Goal: Use online tool/utility: Utilize a website feature to perform a specific function

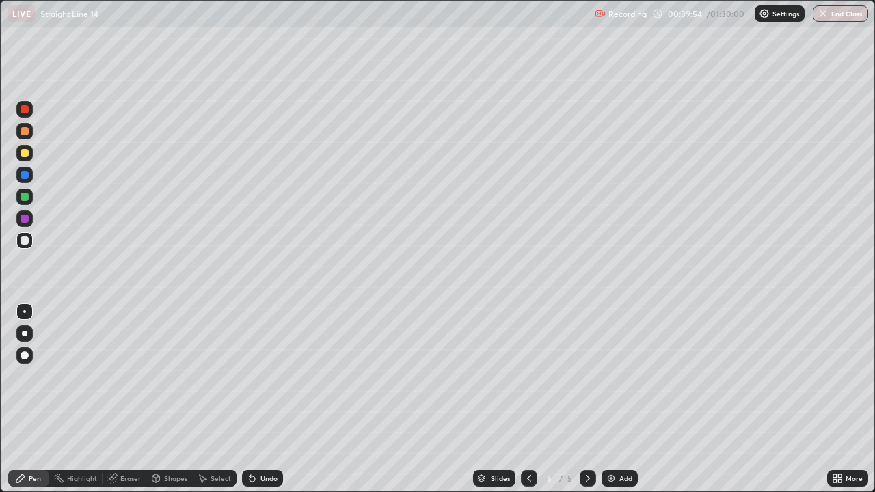
scroll to position [492, 875]
click at [23, 200] on div at bounding box center [24, 197] width 8 height 8
click at [27, 241] on div at bounding box center [24, 240] width 8 height 8
click at [28, 241] on div at bounding box center [24, 240] width 8 height 8
click at [258, 485] on div "Undo" at bounding box center [262, 478] width 41 height 16
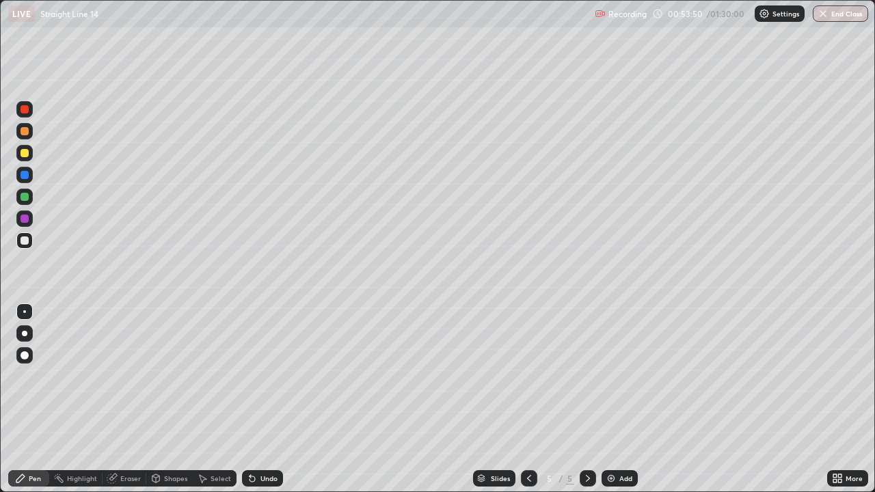
click at [256, 486] on div "Undo" at bounding box center [262, 478] width 41 height 16
click at [257, 483] on div "Undo" at bounding box center [262, 478] width 41 height 16
click at [260, 480] on div "Undo" at bounding box center [268, 478] width 17 height 7
click at [630, 476] on div "Add" at bounding box center [625, 478] width 13 height 7
click at [25, 197] on div at bounding box center [24, 197] width 8 height 8
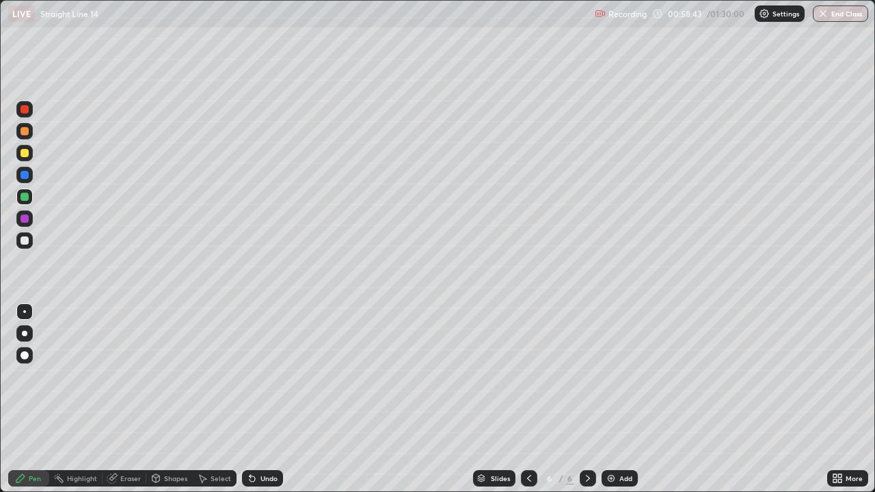
click at [156, 480] on icon at bounding box center [156, 478] width 8 height 8
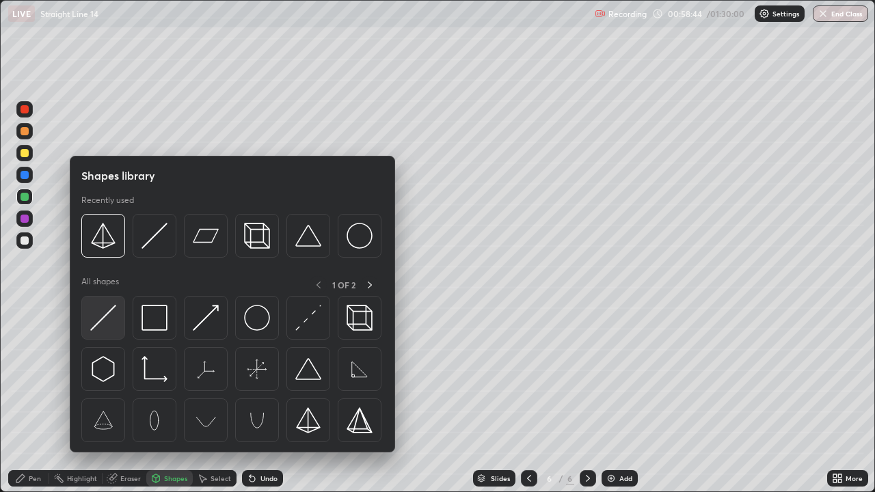
click at [110, 323] on img at bounding box center [103, 318] width 26 height 26
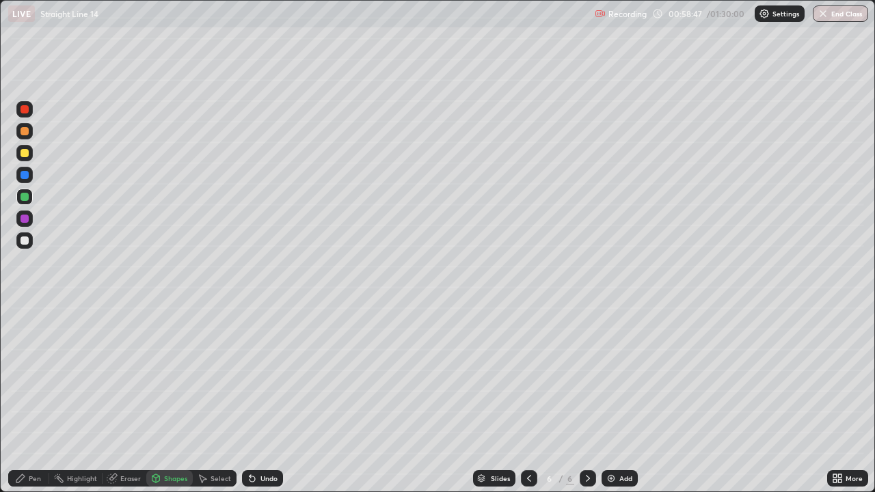
click at [32, 476] on div "Pen" at bounding box center [35, 478] width 12 height 7
click at [25, 241] on div at bounding box center [24, 240] width 8 height 8
click at [25, 219] on div at bounding box center [24, 219] width 8 height 8
click at [27, 240] on div at bounding box center [24, 240] width 8 height 8
click at [142, 479] on div "Eraser" at bounding box center [124, 478] width 44 height 16
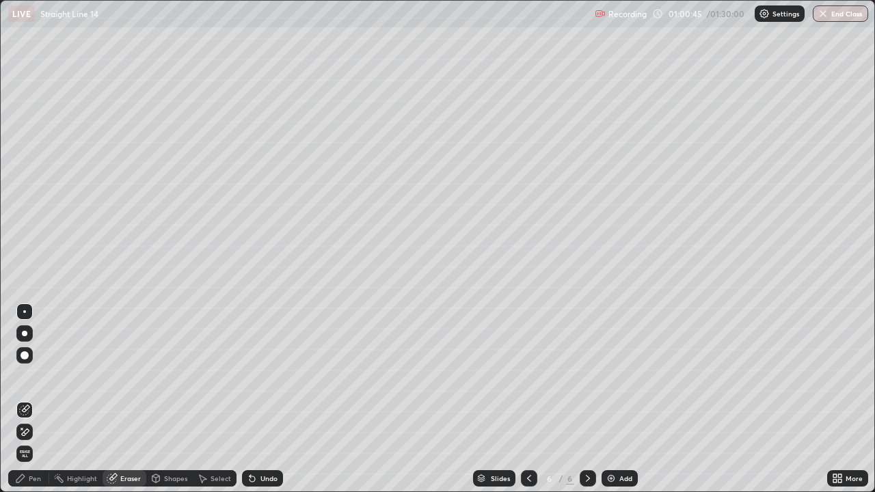
click at [37, 476] on div "Pen" at bounding box center [35, 478] width 12 height 7
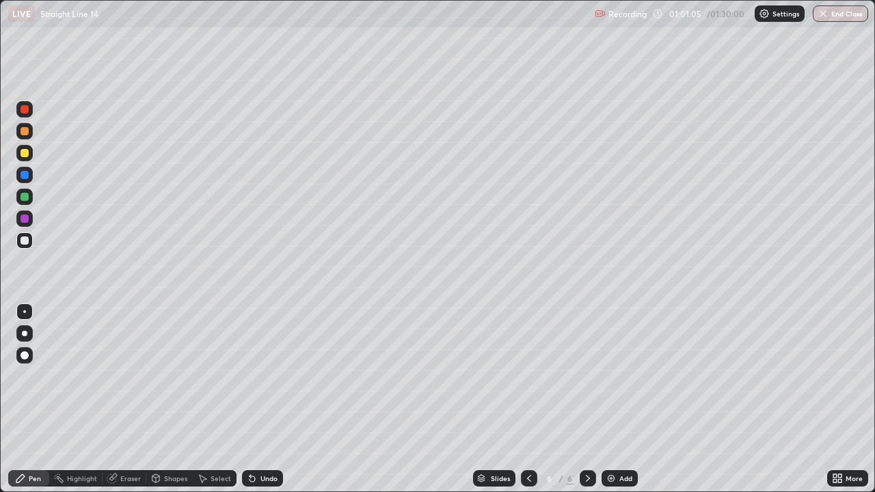
click at [271, 483] on div "Undo" at bounding box center [262, 478] width 41 height 16
click at [272, 481] on div "Undo" at bounding box center [268, 478] width 17 height 7
click at [271, 482] on div "Undo" at bounding box center [268, 478] width 17 height 7
click at [269, 478] on div "Undo" at bounding box center [268, 478] width 17 height 7
click at [271, 484] on div "Undo" at bounding box center [262, 478] width 41 height 16
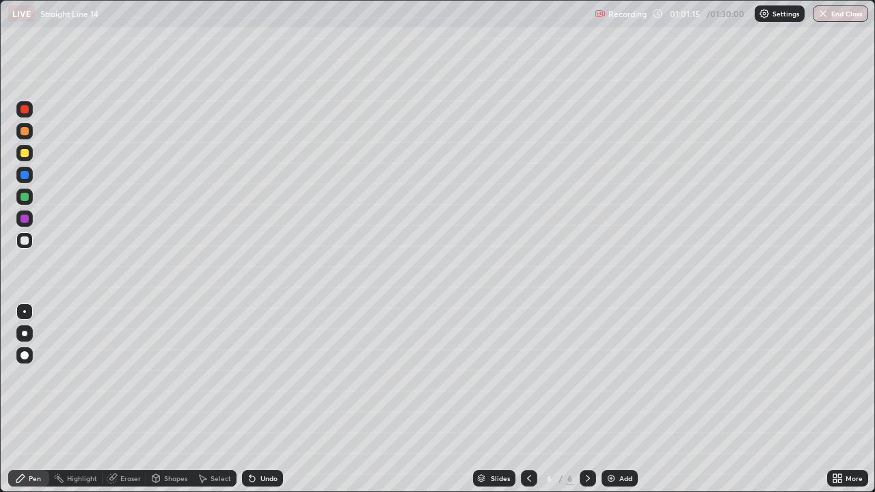
click at [23, 199] on div at bounding box center [24, 197] width 8 height 8
click at [217, 478] on div "Select" at bounding box center [220, 478] width 20 height 7
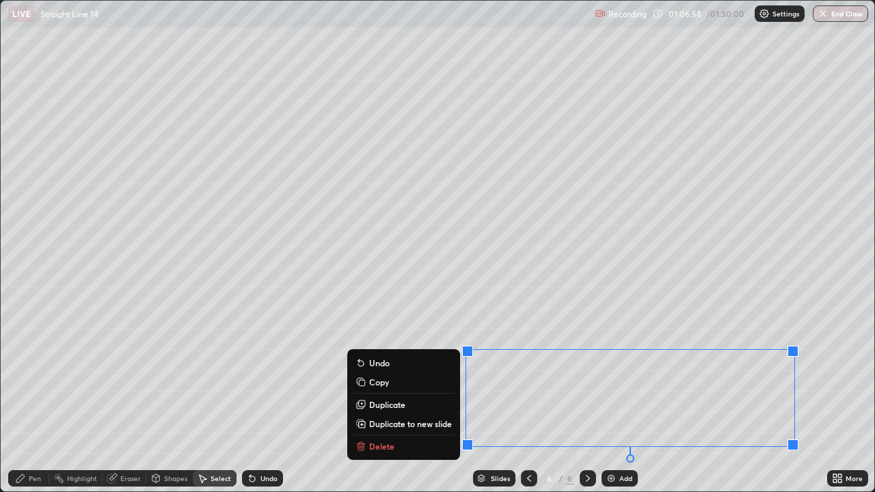
click at [417, 426] on p "Duplicate to new slide" at bounding box center [410, 423] width 83 height 11
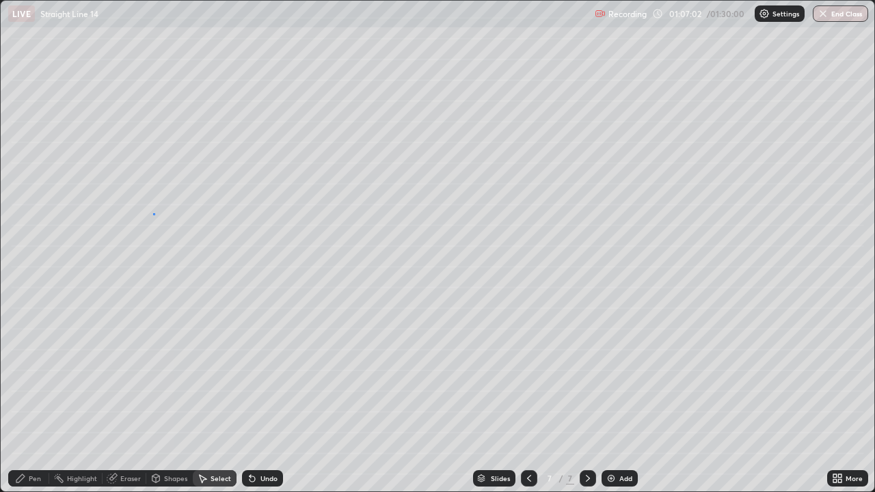
click at [153, 214] on div "0 ° Undo Copy Duplicate Duplicate to new slide Delete" at bounding box center [437, 246] width 873 height 491
click at [31, 482] on div "Pen" at bounding box center [35, 478] width 12 height 7
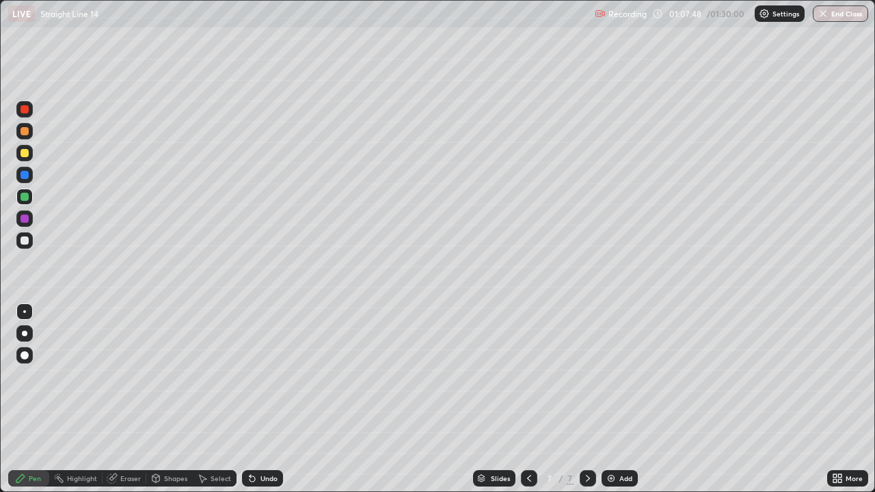
click at [267, 479] on div "Undo" at bounding box center [268, 478] width 17 height 7
click at [267, 480] on div "Undo" at bounding box center [268, 478] width 17 height 7
click at [268, 480] on div "Undo" at bounding box center [268, 478] width 17 height 7
click at [269, 477] on div "Undo" at bounding box center [268, 478] width 17 height 7
click at [23, 240] on div at bounding box center [24, 240] width 8 height 8
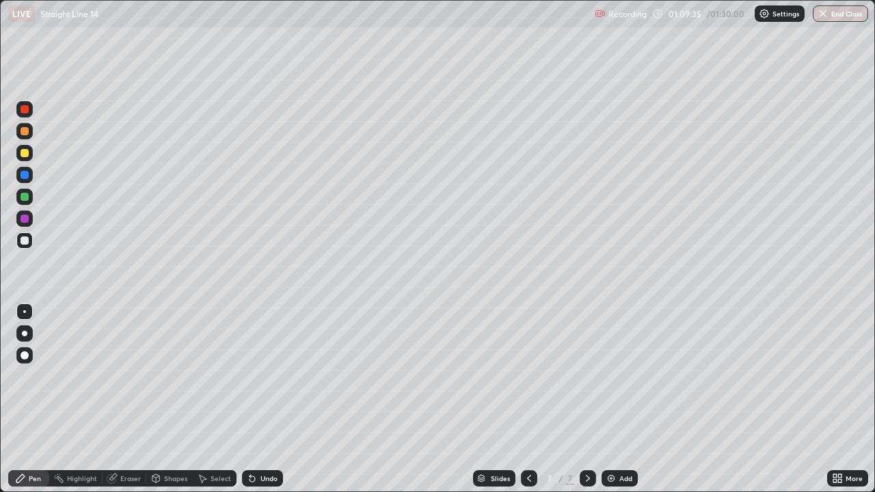
click at [25, 110] on div at bounding box center [24, 109] width 8 height 8
click at [25, 241] on div at bounding box center [24, 240] width 8 height 8
click at [836, 15] on button "End Class" at bounding box center [841, 13] width 54 height 16
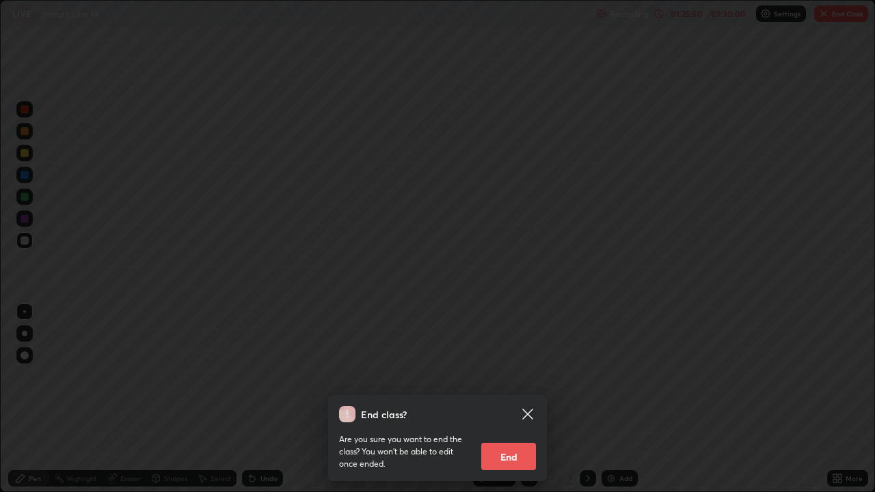
click at [521, 453] on button "End" at bounding box center [508, 456] width 55 height 27
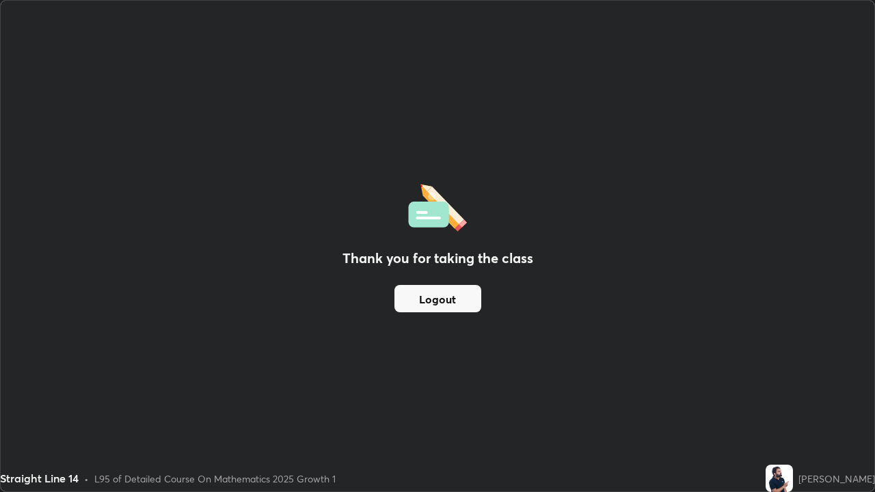
click at [460, 303] on button "Logout" at bounding box center [437, 298] width 87 height 27
